Goal: Task Accomplishment & Management: Manage account settings

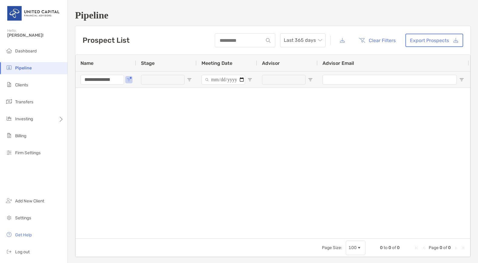
click at [299, 10] on h1 "Pipeline" at bounding box center [273, 15] width 396 height 11
click at [307, 171] on div at bounding box center [273, 161] width 395 height 146
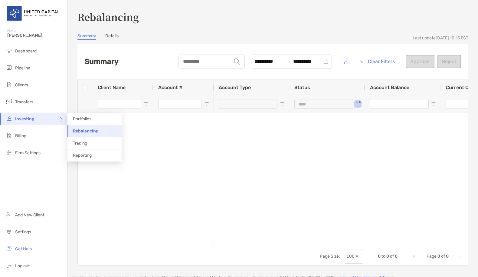
click at [86, 131] on span "Rebalancing" at bounding box center [86, 130] width 26 height 5
click at [350, 168] on div at bounding box center [341, 177] width 254 height 130
click at [373, 64] on button "Clear Filters" at bounding box center [377, 61] width 45 height 13
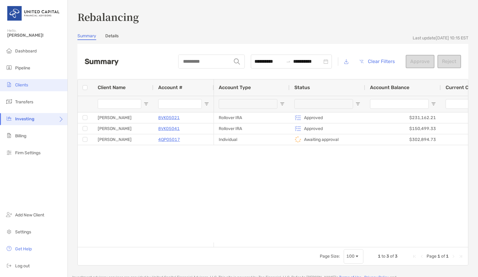
click at [23, 84] on span "Clients" at bounding box center [21, 84] width 13 height 5
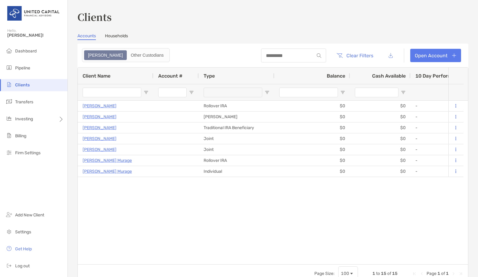
type input "*********"
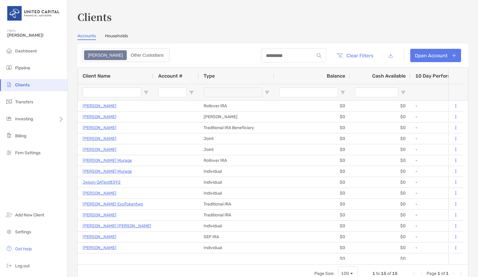
click at [109, 91] on input "Client Name Filter Input" at bounding box center [112, 93] width 59 height 10
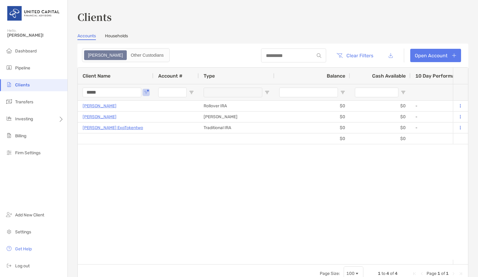
type input "******"
type input "***"
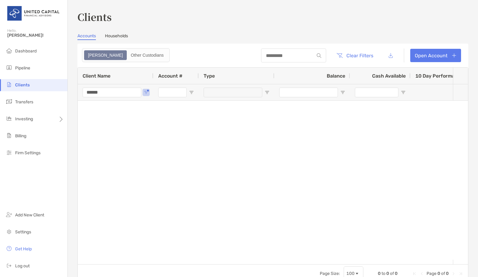
type input "******"
click at [147, 90] on button "Open Filter Menu" at bounding box center [146, 92] width 5 height 5
click at [117, 117] on div at bounding box center [265, 180] width 375 height 159
click at [367, 57] on button "Clear Filters" at bounding box center [355, 55] width 46 height 13
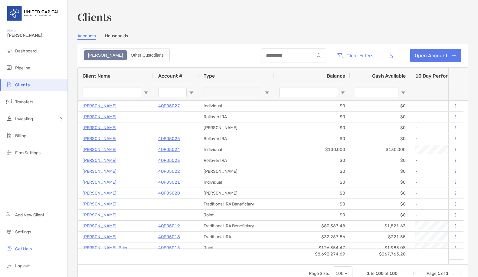
click at [104, 91] on input "Client Name Filter Input" at bounding box center [112, 93] width 59 height 10
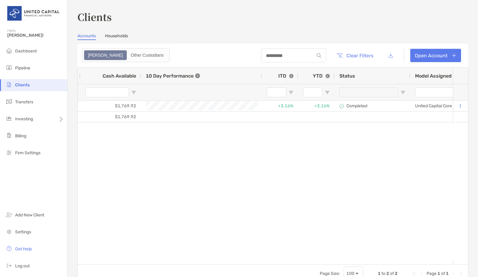
scroll to position [0, 396]
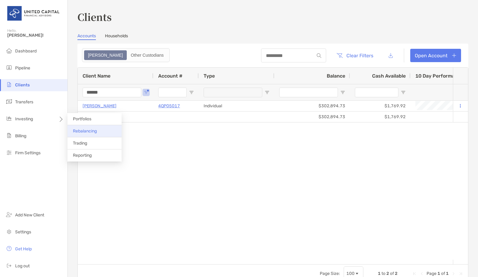
type input "******"
click at [98, 133] on li "Rebalancing" at bounding box center [95, 131] width 54 height 12
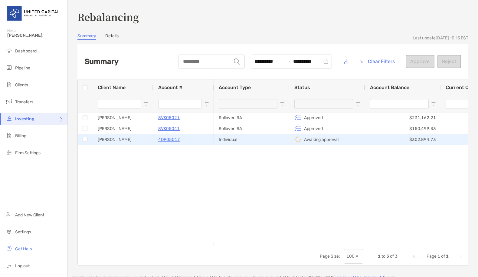
click at [164, 140] on p "4QP05017" at bounding box center [169, 140] width 22 height 8
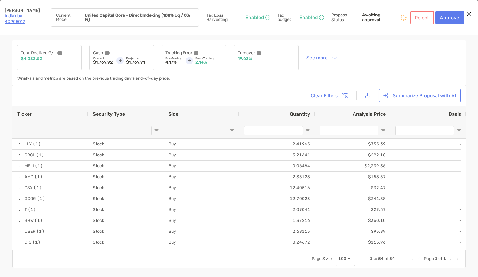
click at [471, 15] on icon "Close modal" at bounding box center [469, 13] width 5 height 7
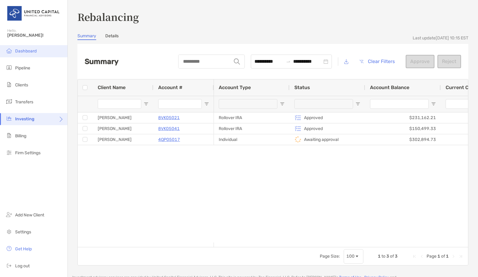
click at [24, 51] on span "Dashboard" at bounding box center [25, 50] width 21 height 5
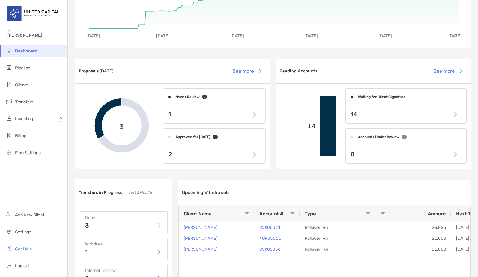
scroll to position [30, 0]
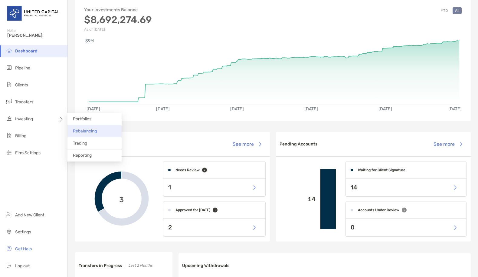
click at [95, 133] on span "Rebalancing" at bounding box center [85, 130] width 24 height 5
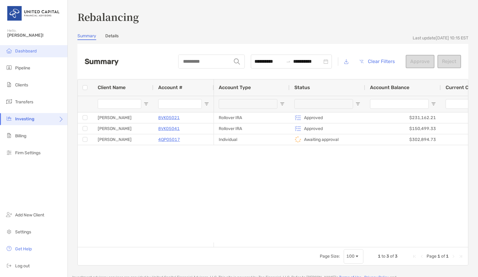
click at [35, 50] on span "Dashboard" at bounding box center [25, 50] width 21 height 5
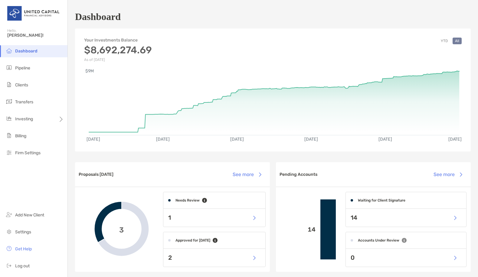
scroll to position [61, 0]
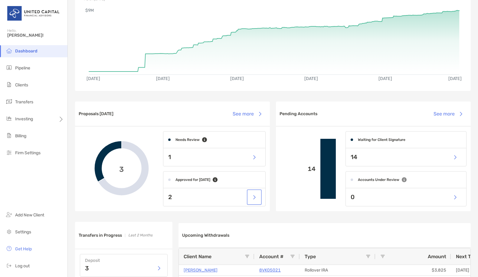
click at [253, 196] on button "button" at bounding box center [254, 196] width 12 height 13
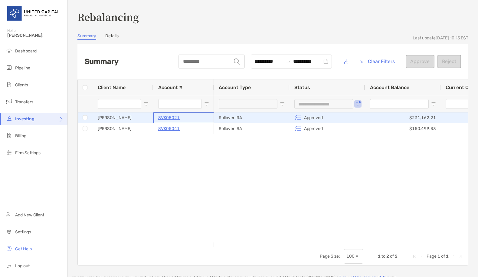
click at [176, 119] on p "8VK05021" at bounding box center [168, 118] width 21 height 8
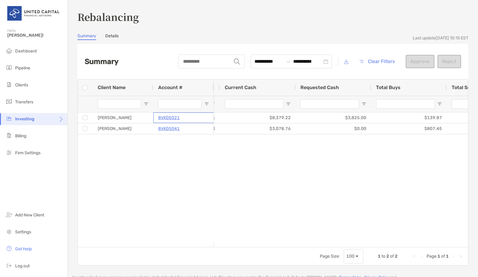
scroll to position [0, 346]
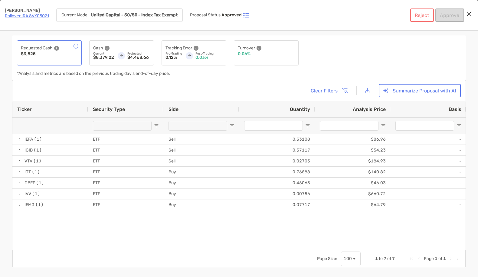
drag, startPoint x: 243, startPoint y: 243, endPoint x: 392, endPoint y: 236, distance: 148.2
click at [349, 46] on div "Requested Cash $3,825 Cash Current $8,379.22 Projected $4,468.66 Tracking Error…" at bounding box center [239, 57] width 454 height 45
click at [472, 12] on icon "Close modal" at bounding box center [469, 13] width 5 height 7
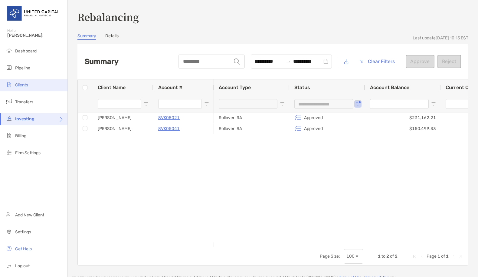
click at [23, 85] on span "Clients" at bounding box center [21, 84] width 13 height 5
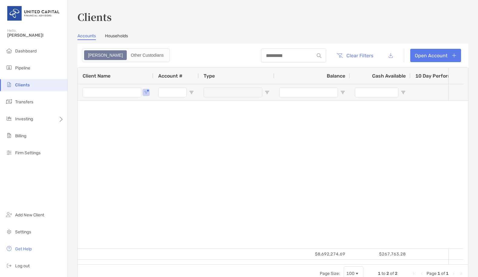
type input "******"
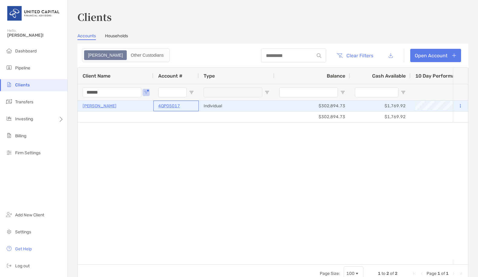
click at [168, 107] on p "4QP05017" at bounding box center [169, 106] width 22 height 8
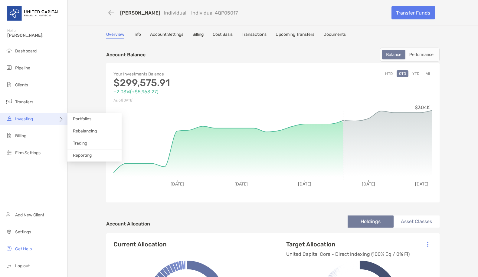
click at [23, 118] on span "Investing" at bounding box center [24, 118] width 18 height 5
click at [93, 134] on li "Rebalancing" at bounding box center [95, 131] width 54 height 12
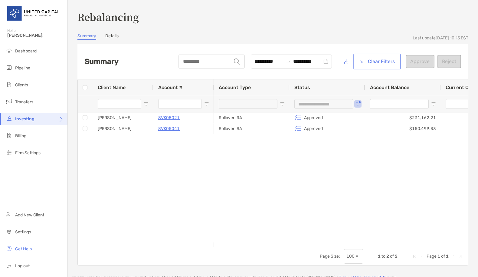
click at [371, 61] on button "Clear Filters" at bounding box center [377, 61] width 45 height 13
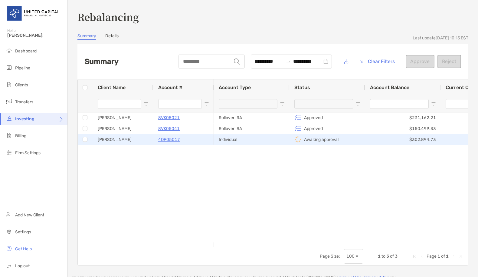
click at [169, 139] on p "4QP05017" at bounding box center [169, 140] width 22 height 8
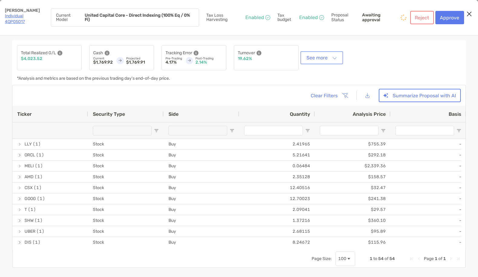
click at [308, 57] on button "See more" at bounding box center [322, 57] width 40 height 11
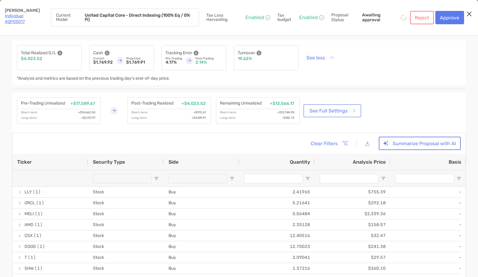
click at [336, 108] on link "See Full Settings" at bounding box center [332, 110] width 55 height 11
click at [471, 14] on icon "Close modal" at bounding box center [469, 13] width 5 height 7
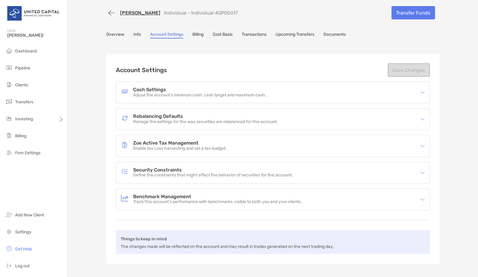
click at [422, 118] on img at bounding box center [423, 119] width 4 height 4
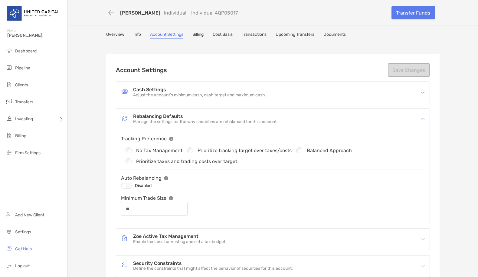
click at [126, 186] on div at bounding box center [127, 186] width 12 height 6
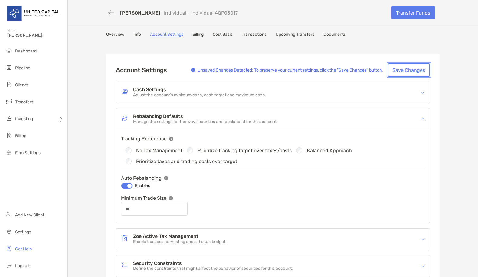
click at [403, 70] on button "Save Changes" at bounding box center [409, 69] width 42 height 13
type input "**"
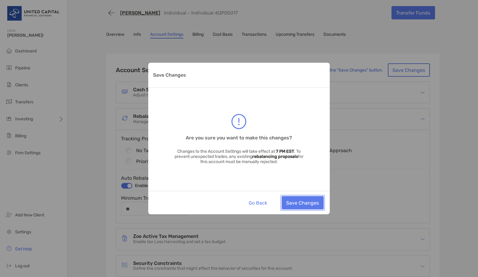
click at [306, 205] on button "Save Changes" at bounding box center [303, 202] width 42 height 13
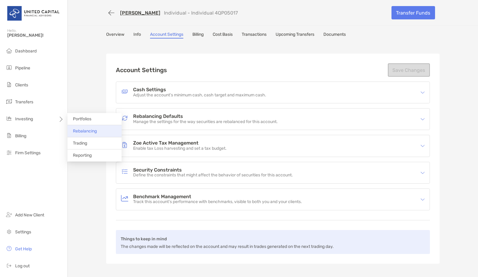
click at [87, 134] on li "Rebalancing" at bounding box center [95, 131] width 54 height 12
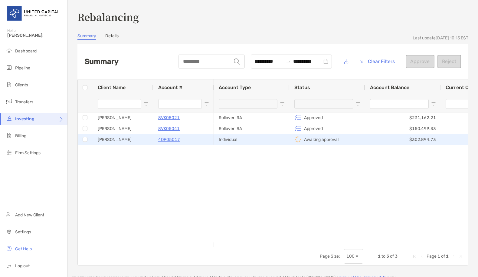
click at [165, 141] on p "4QP05017" at bounding box center [169, 140] width 22 height 8
click at [417, 62] on button "Approve" at bounding box center [420, 61] width 29 height 13
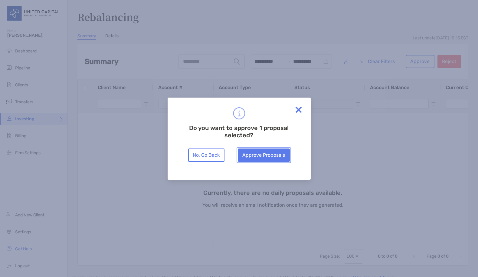
click at [276, 155] on button "Approve Proposals" at bounding box center [264, 154] width 52 height 13
